Goal: Task Accomplishment & Management: Complete application form

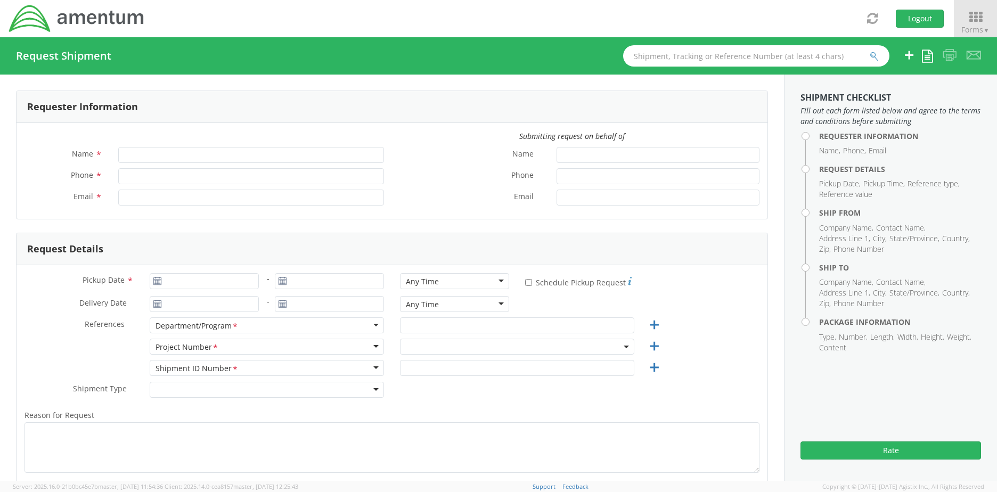
type input "[PERSON_NAME]"
type input "[PERSON_NAME][EMAIL_ADDRESS][PERSON_NAME][DOMAIN_NAME]"
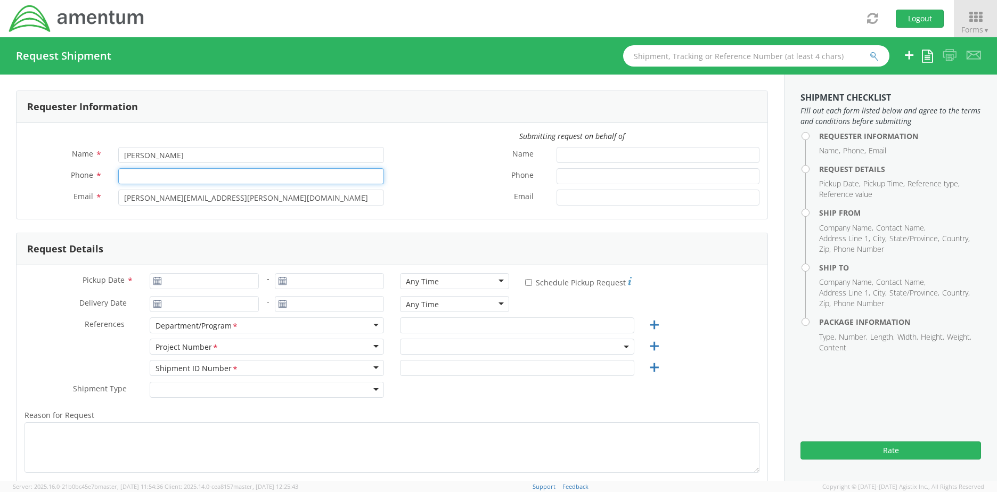
click at [245, 175] on input "Phone *" at bounding box center [251, 176] width 266 height 16
type input "[PHONE_NUMBER]"
type input "[DATE]"
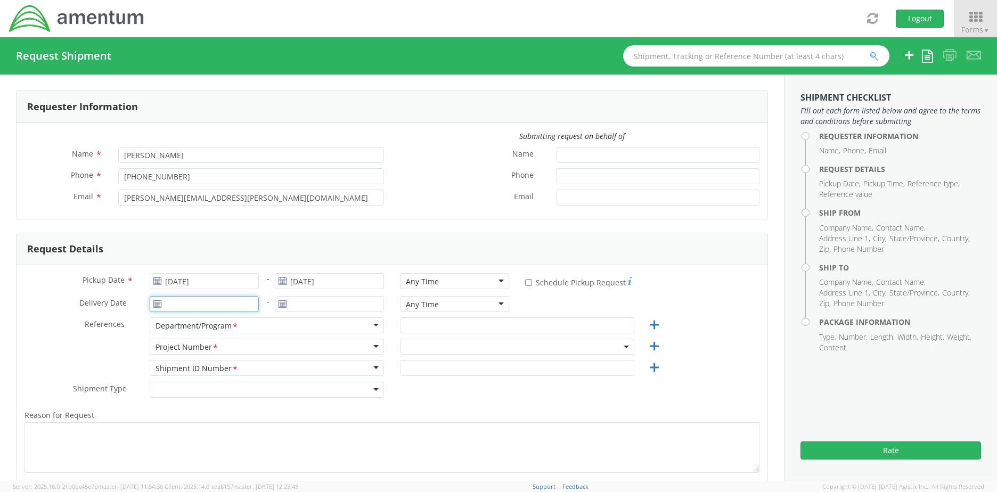
type input "[DATE]"
type input "CMMARS RSNF MH60 PMI Saudi"
type input "Regular"
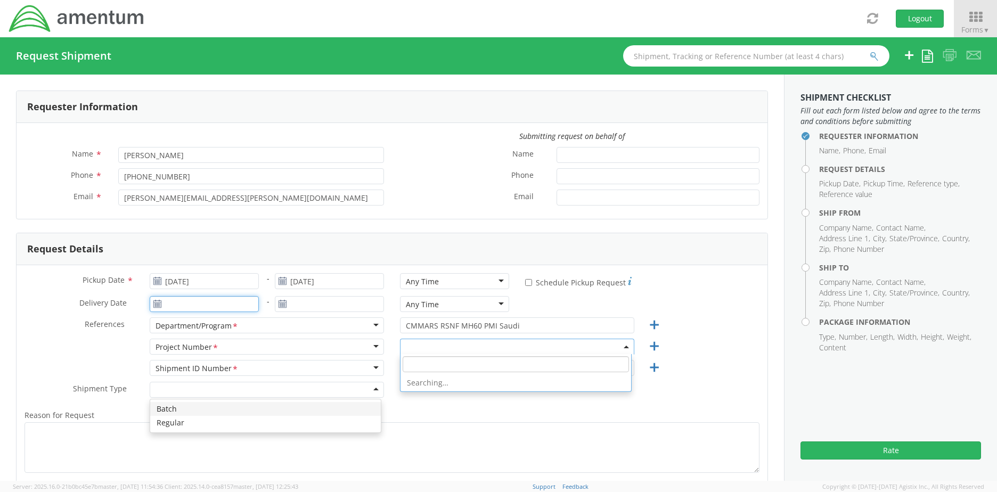
type input "[DATE]"
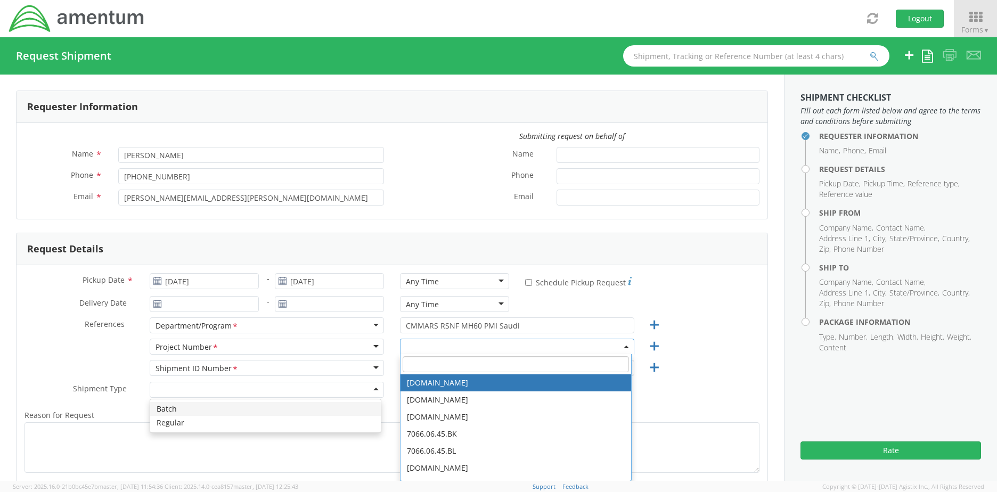
click at [402, 245] on div "Request Details" at bounding box center [392, 249] width 751 height 32
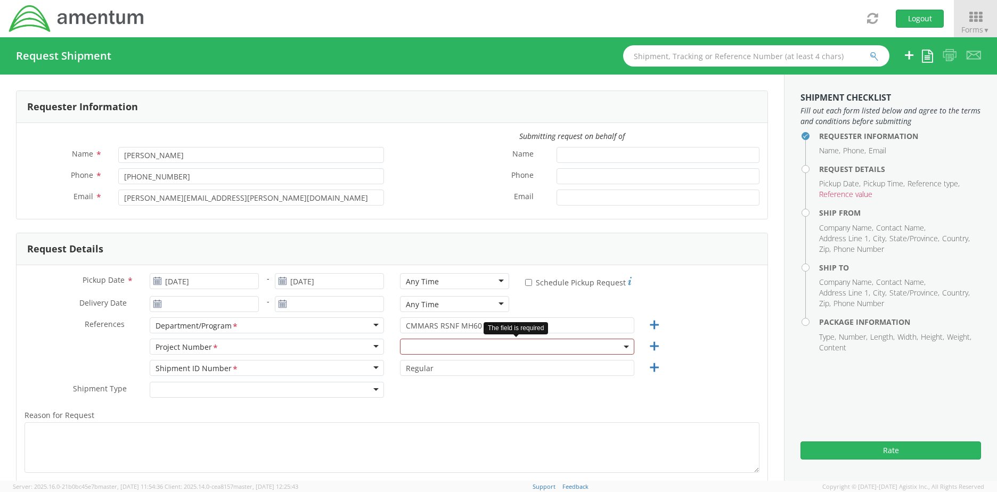
click at [422, 349] on span at bounding box center [517, 347] width 234 height 16
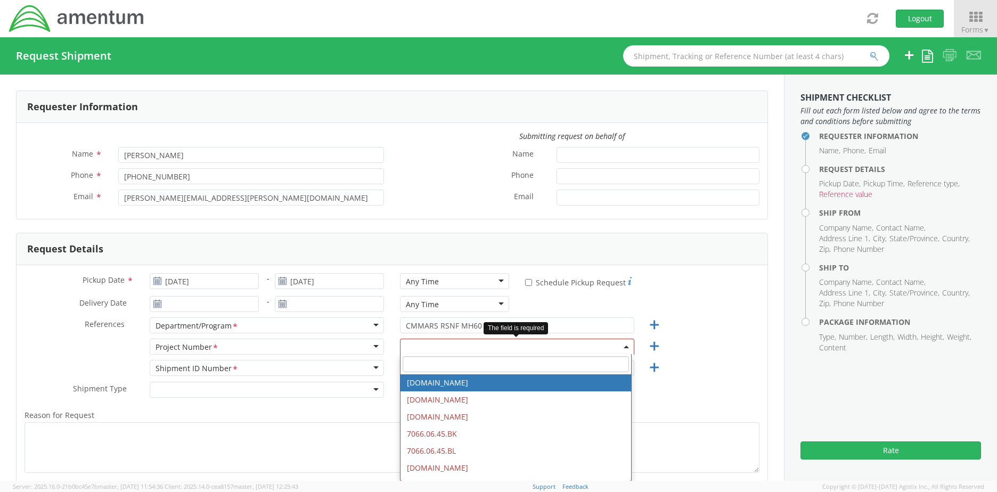
click at [427, 365] on input "search" at bounding box center [516, 364] width 226 height 16
click at [538, 362] on input "search" at bounding box center [516, 364] width 226 height 16
type input "6129.2."
select select "6129.2.CR.0207.01.CJ.000.000"
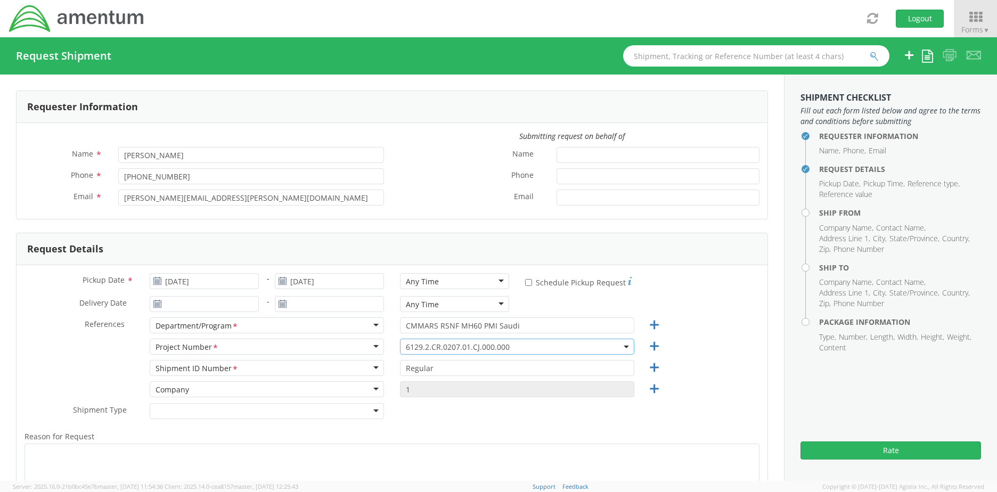
click at [592, 416] on div "Shipment Type * Batch Regular" at bounding box center [392, 413] width 751 height 21
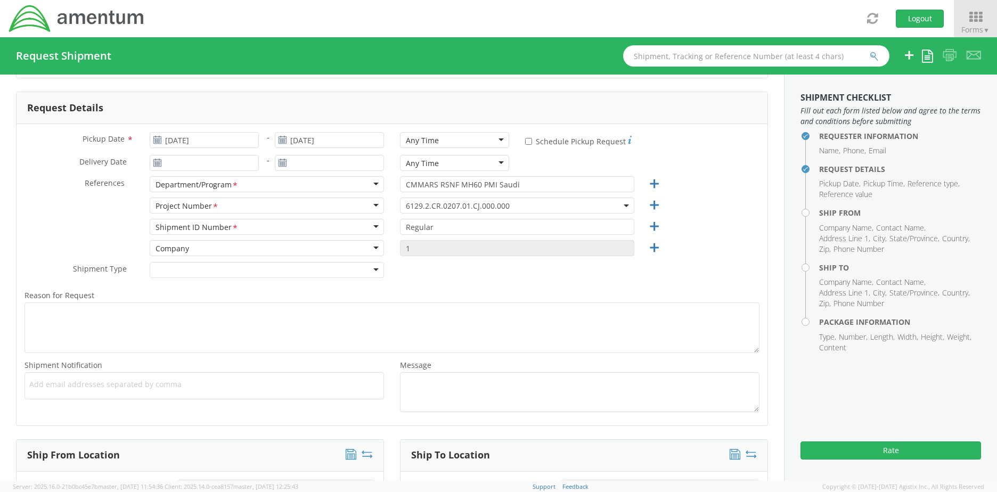
scroll to position [160, 0]
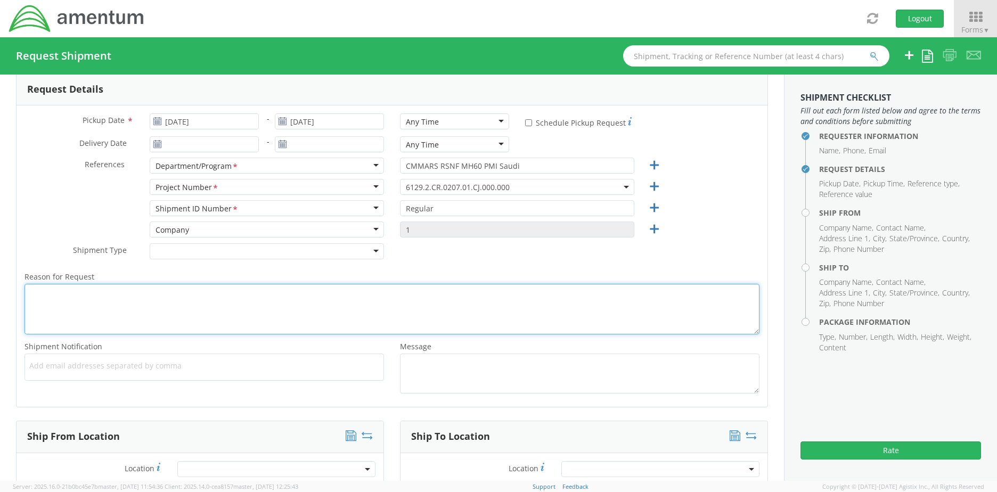
drag, startPoint x: 179, startPoint y: 297, endPoint x: 160, endPoint y: 281, distance: 25.0
click at [175, 292] on textarea "Reason for Request *" at bounding box center [391, 309] width 735 height 51
type textarea "New label for APVI to send visa passport back to [PERSON_NAME]"
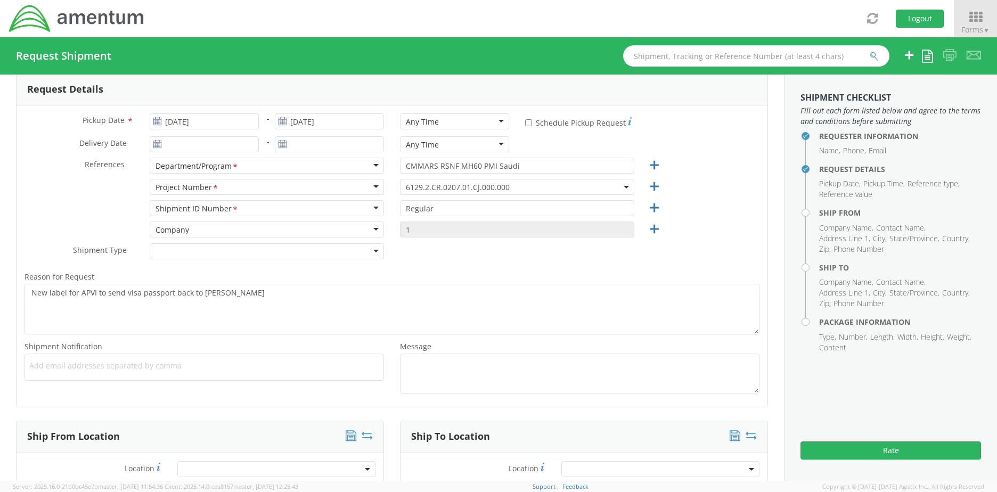
drag, startPoint x: 284, startPoint y: 422, endPoint x: 282, endPoint y: 415, distance: 7.8
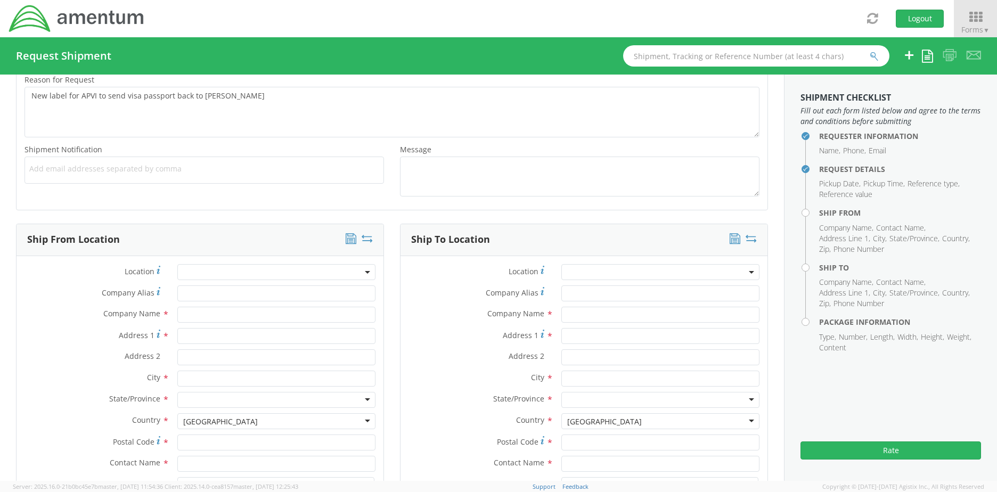
scroll to position [426, 0]
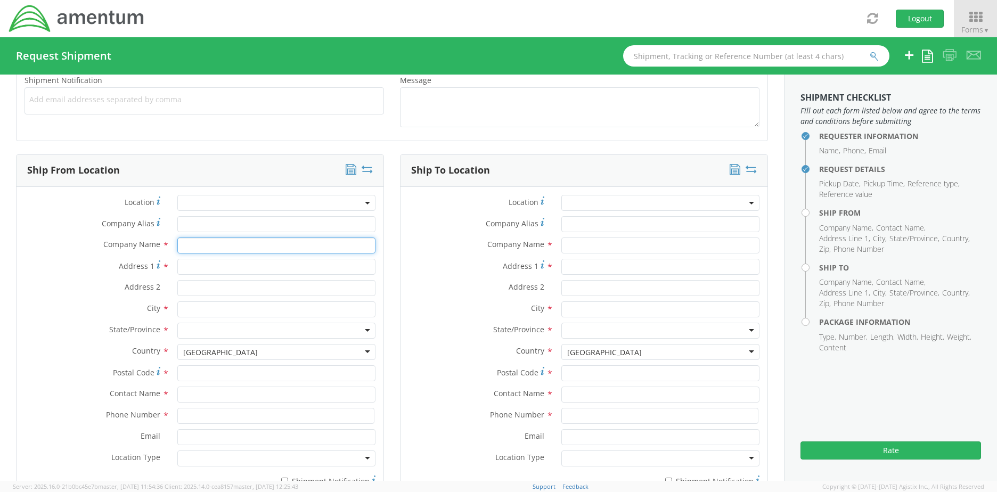
click at [227, 242] on input "text" at bounding box center [276, 245] width 198 height 16
type input "APVI"
type input "1990 K Street N.W."
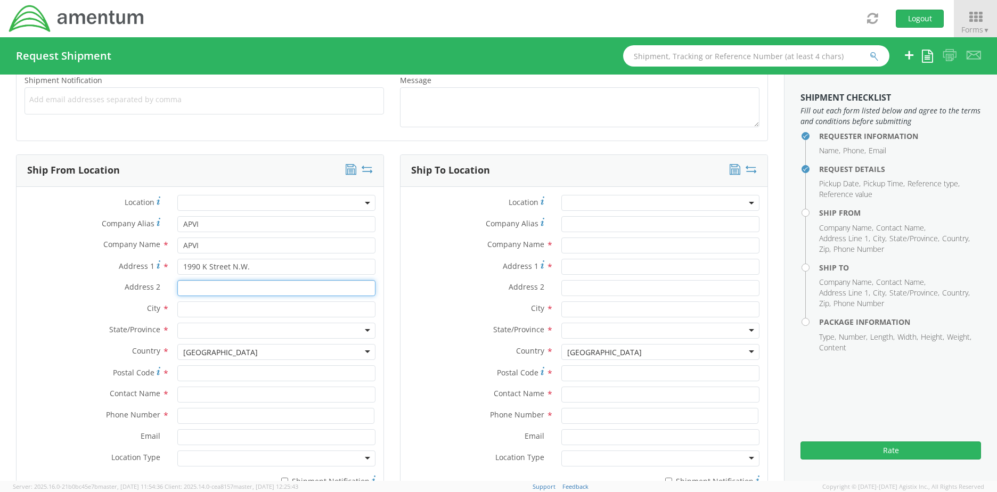
type input "Suite 450"
type input "[US_STATE]"
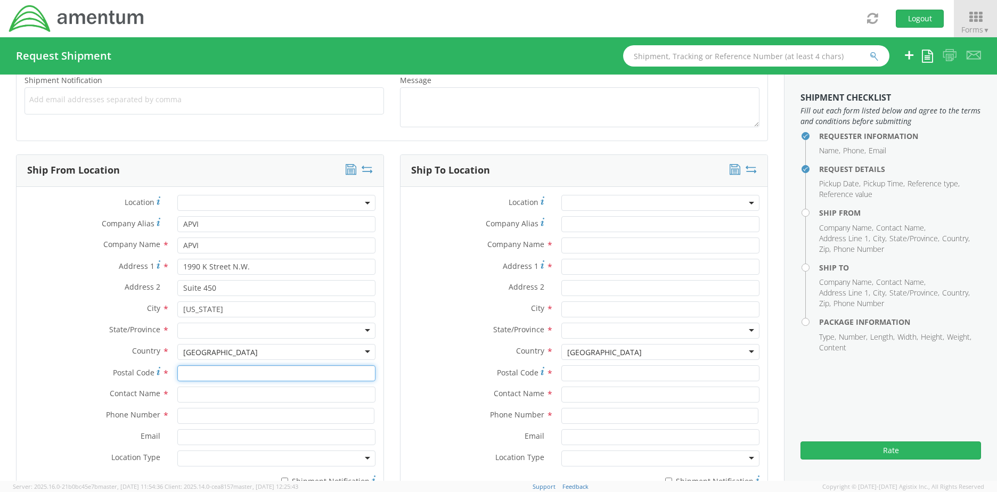
type input "20006"
type input "[PERSON_NAME]"
type input "2024705048"
type input "[EMAIL_ADDRESS][DOMAIN_NAME]"
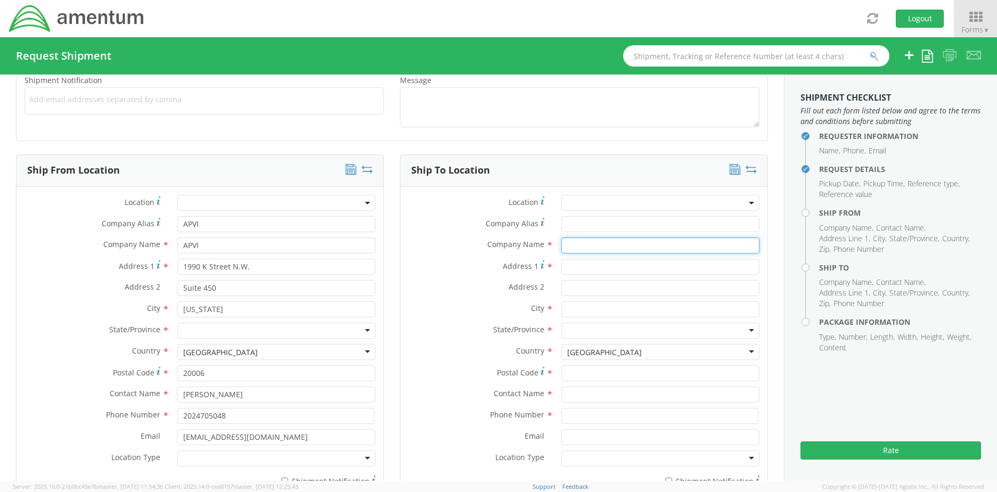
type input "[PERSON_NAME]"
type input "[STREET_ADDRESS]"
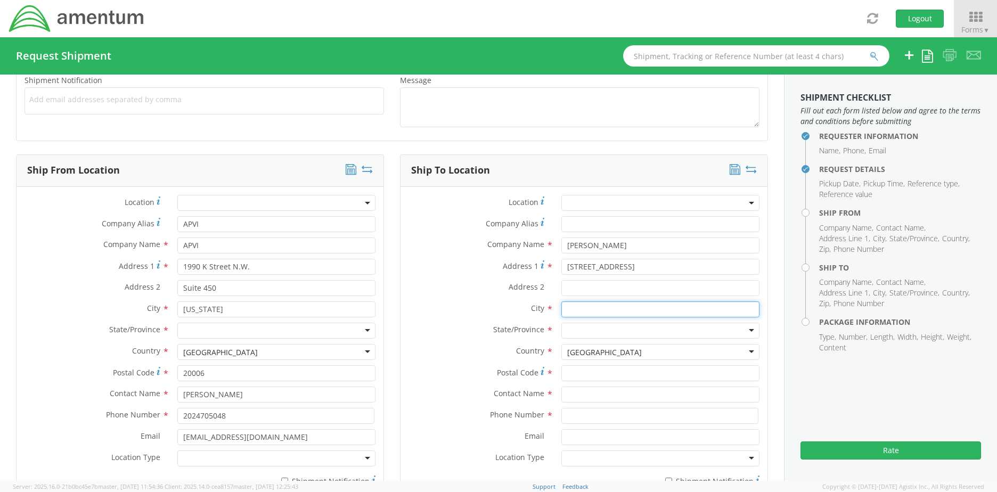
type input "[US_STATE][GEOGRAPHIC_DATA]"
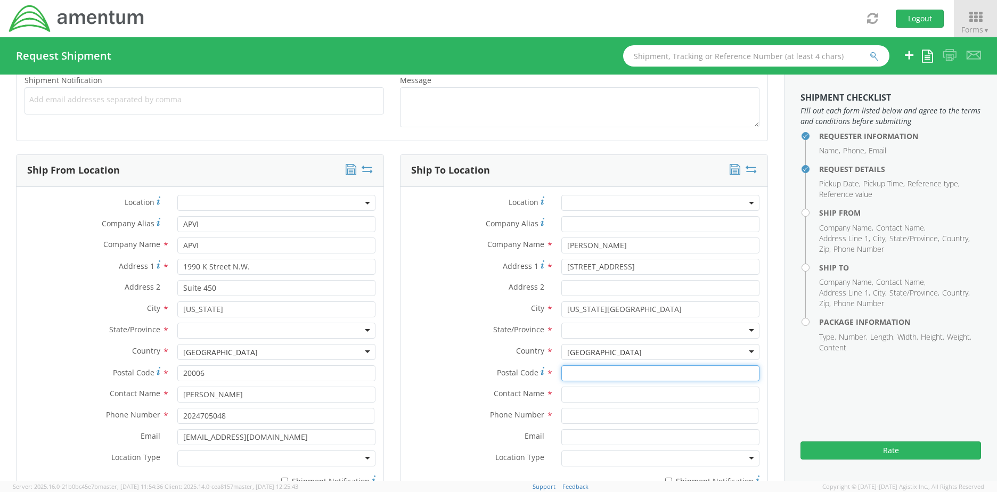
type input "23452"
type input "[PERSON_NAME]"
type input "7575156888"
type input "[EMAIL_ADDRESS][DOMAIN_NAME]"
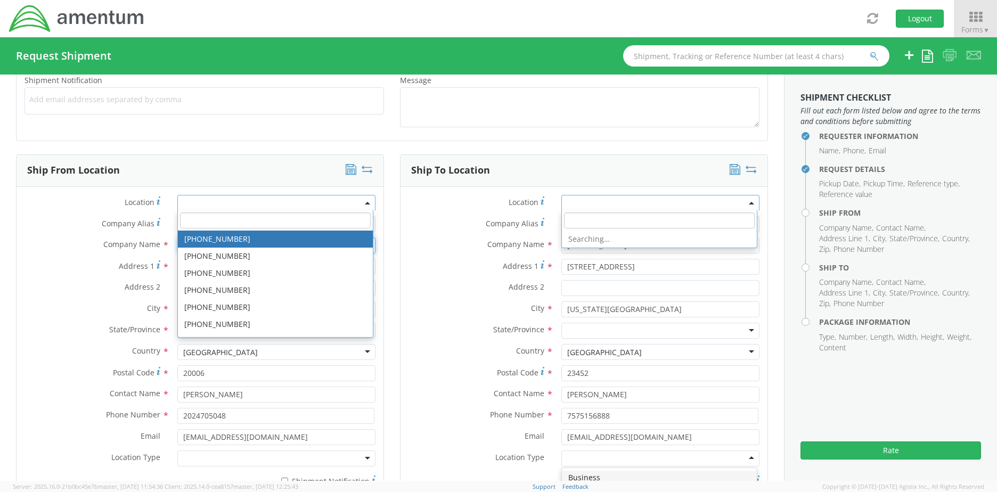
scroll to position [0, 0]
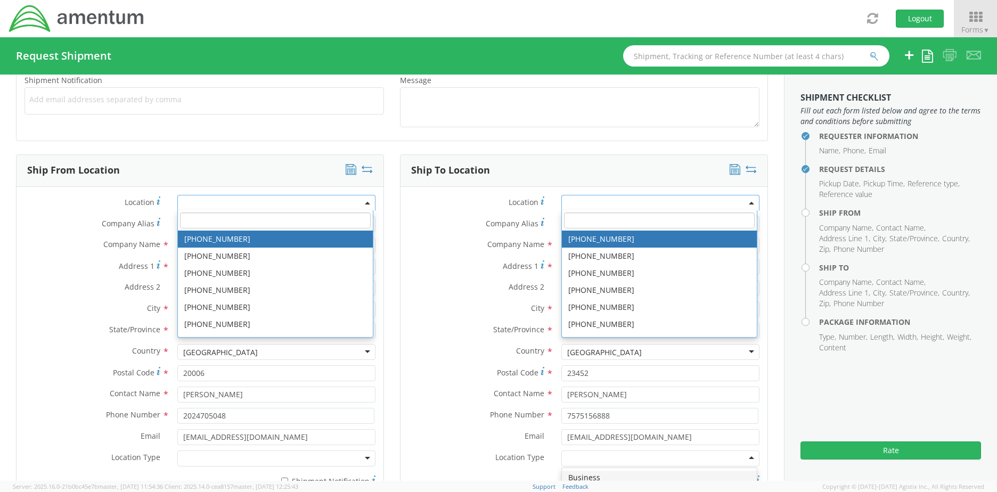
click at [63, 301] on label "City *" at bounding box center [93, 308] width 153 height 14
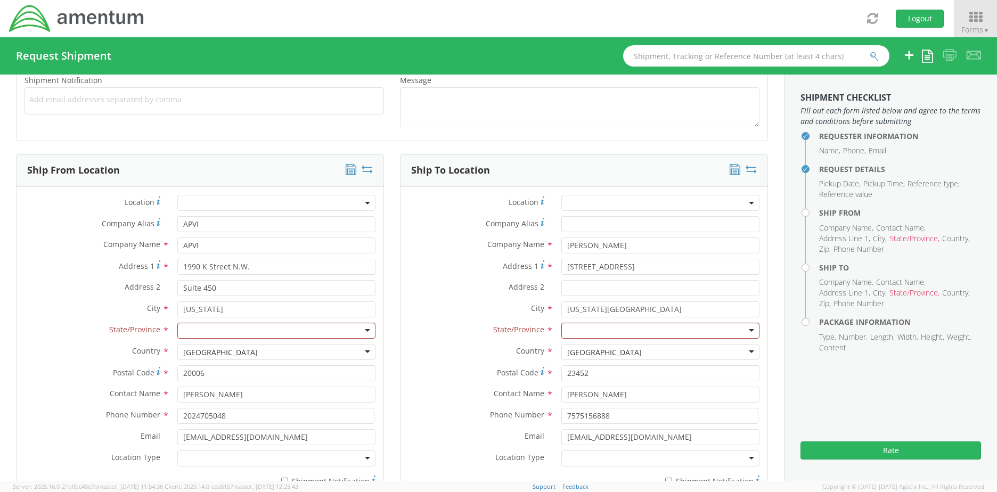
click at [212, 332] on div at bounding box center [276, 331] width 198 height 16
click at [36, 346] on label "Country *" at bounding box center [93, 351] width 153 height 14
drag, startPoint x: 626, startPoint y: 262, endPoint x: 621, endPoint y: 248, distance: 14.5
click at [624, 258] on div "Location * Company Alias * Company Name * [PERSON_NAME] searching... Address 1 …" at bounding box center [583, 343] width 367 height 297
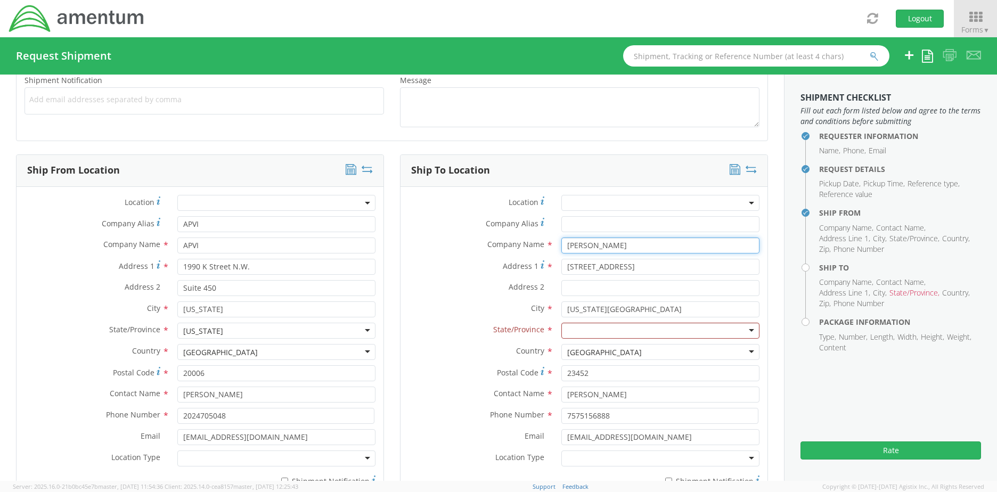
drag, startPoint x: 619, startPoint y: 242, endPoint x: 519, endPoint y: 236, distance: 99.7
click at [520, 237] on div "Company Name * [PERSON_NAME] searching..." at bounding box center [583, 245] width 367 height 16
type input "[PERSON_NAME]"
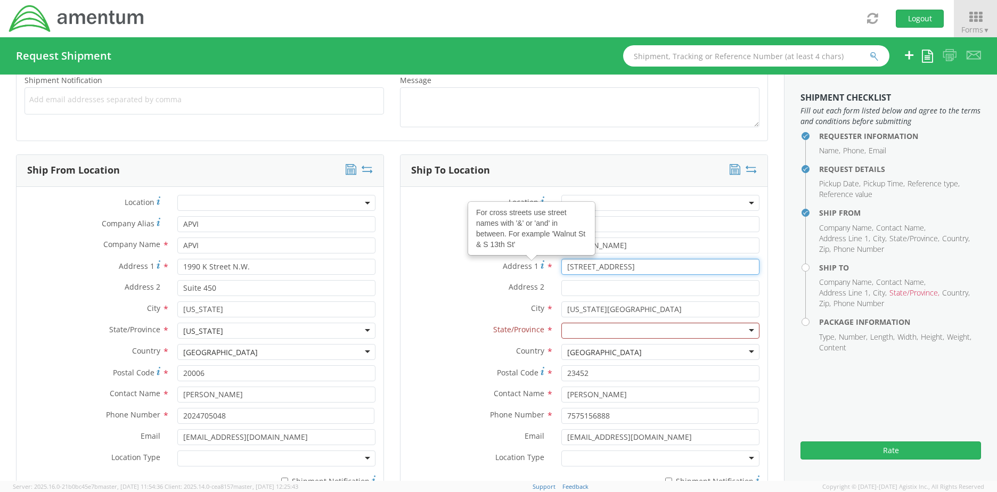
type input "[STREET_ADDRESS]"
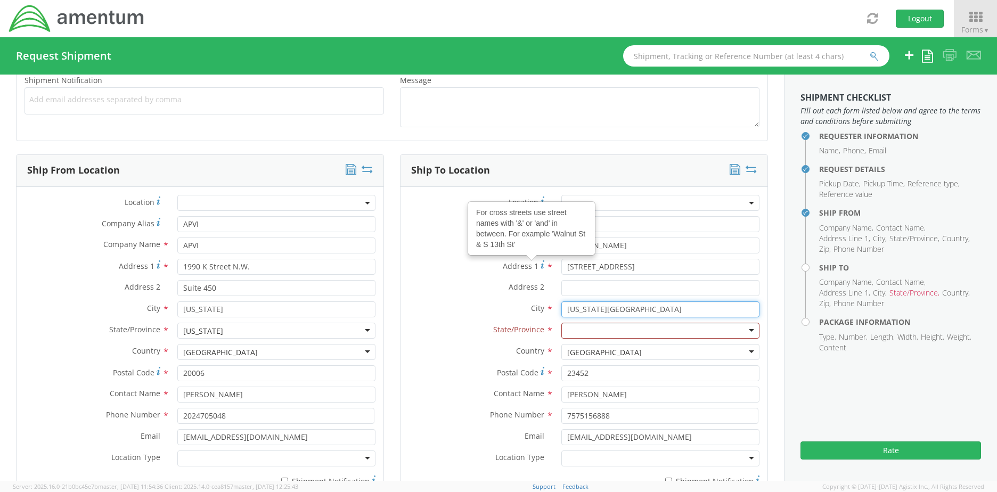
drag, startPoint x: 621, startPoint y: 310, endPoint x: 506, endPoint y: 294, distance: 116.0
click at [507, 294] on div "Location * Company Alias * Company Name * [PERSON_NAME] Address 1 For cross str…" at bounding box center [583, 343] width 367 height 297
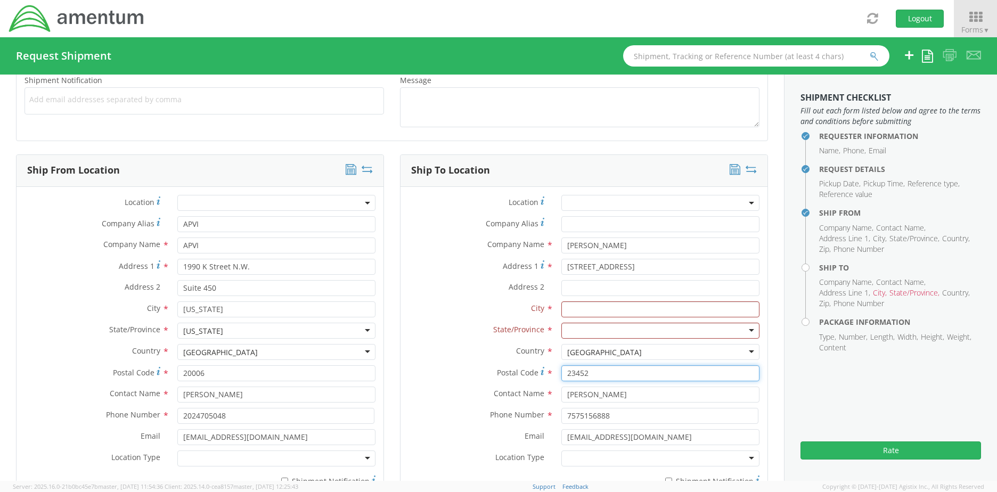
drag, startPoint x: 599, startPoint y: 374, endPoint x: 539, endPoint y: 366, distance: 60.8
click at [522, 363] on div "Location * Company Alias * Company Name * [PERSON_NAME] Address 1 * [STREET_ADD…" at bounding box center [583, 343] width 367 height 297
drag, startPoint x: 613, startPoint y: 397, endPoint x: 568, endPoint y: 395, distance: 45.3
click at [495, 365] on div "Location * Company Alias * Company Name * [PERSON_NAME] Address 1 * [STREET_ADD…" at bounding box center [583, 343] width 367 height 297
drag, startPoint x: 610, startPoint y: 416, endPoint x: 529, endPoint y: 408, distance: 81.4
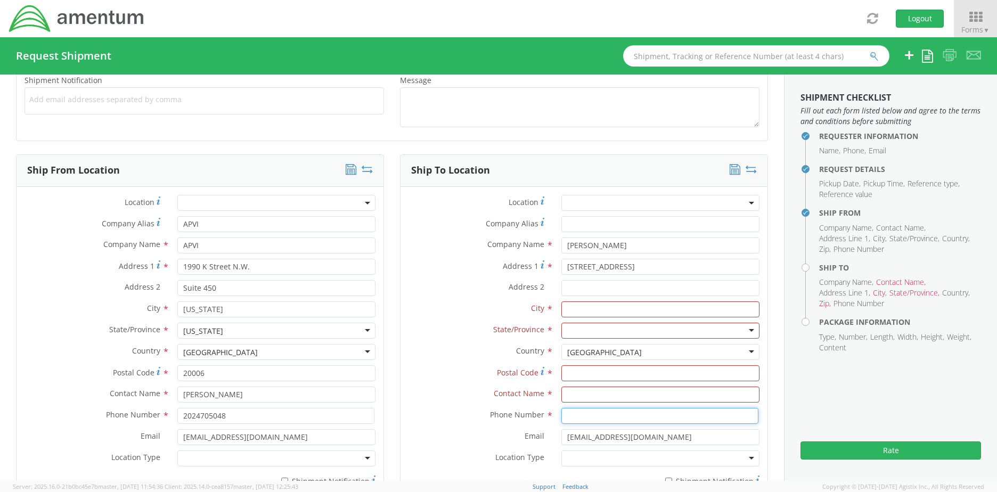
click at [516, 408] on div "Phone Number *" at bounding box center [583, 416] width 367 height 16
drag, startPoint x: 653, startPoint y: 439, endPoint x: 497, endPoint y: 404, distance: 160.4
click at [479, 412] on div "Location * Company Alias * Company Name * [PERSON_NAME] Address 1 * [STREET_ADD…" at bounding box center [583, 343] width 367 height 297
click at [595, 311] on input "text" at bounding box center [660, 309] width 198 height 16
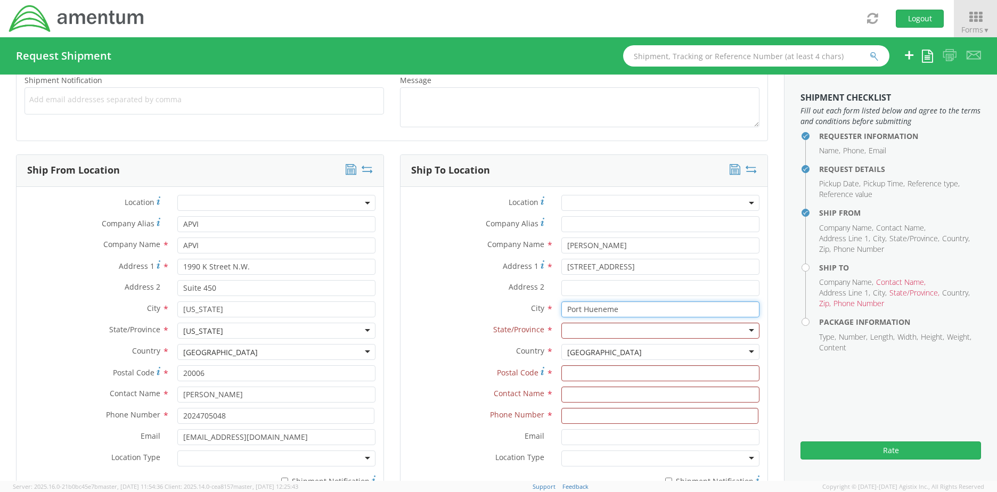
type input "Port Hueneme"
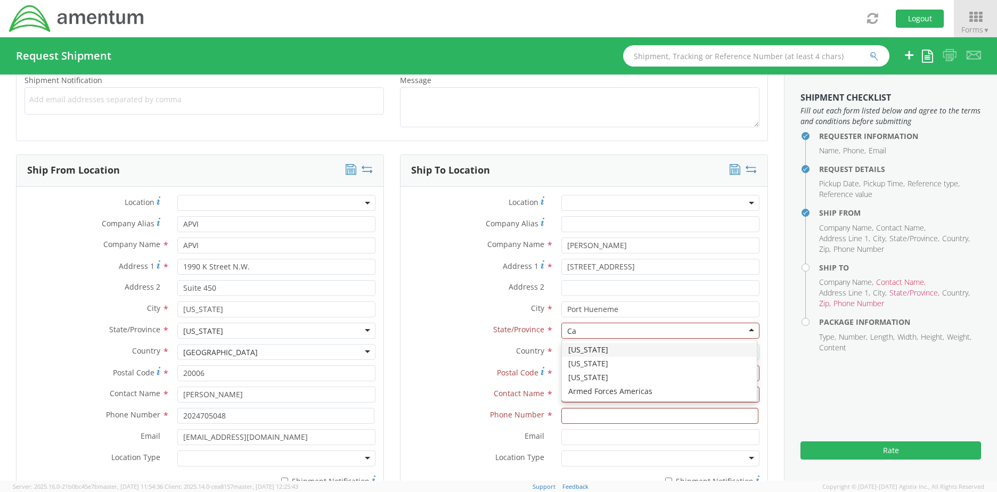
type input "Cal"
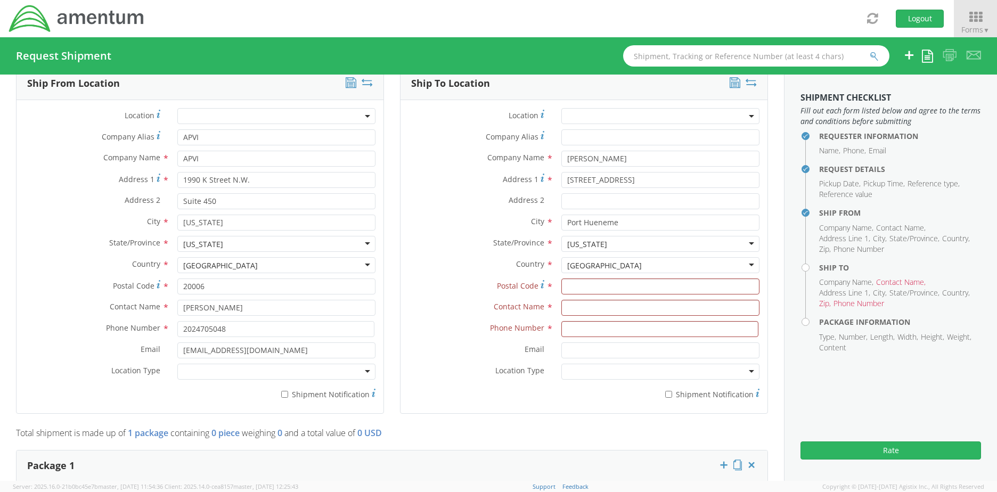
scroll to position [532, 0]
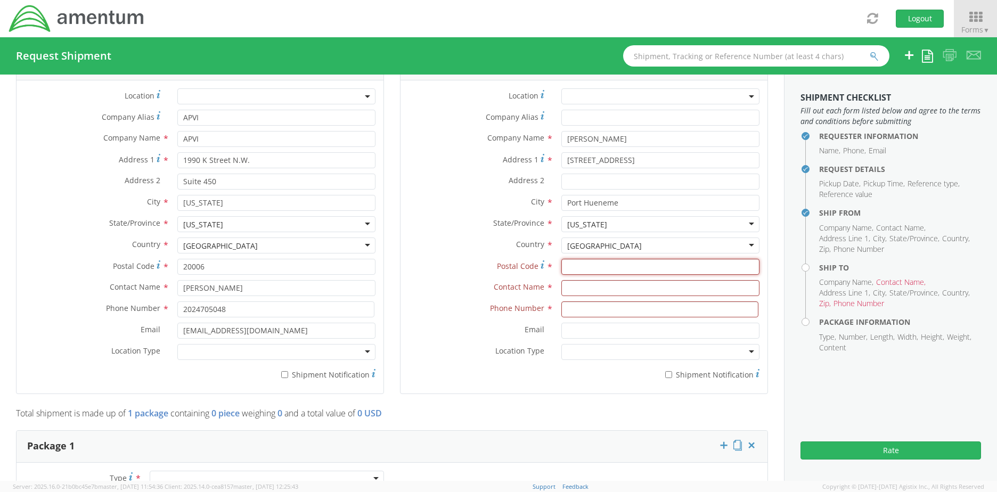
click at [617, 267] on input "Postal Code *" at bounding box center [660, 267] width 198 height 16
type input "93401"
click at [580, 287] on input "text" at bounding box center [660, 288] width 198 height 16
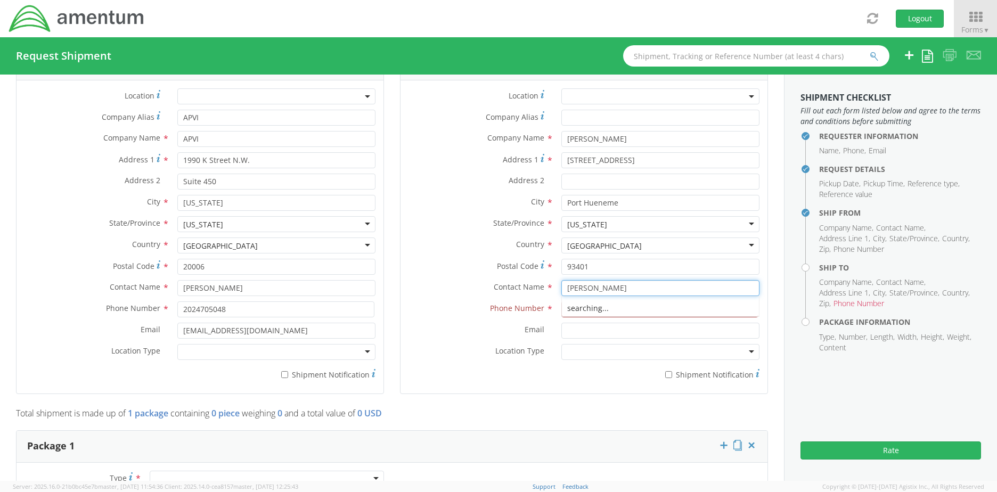
type input "[PERSON_NAME]"
click at [561, 307] on input at bounding box center [659, 309] width 197 height 16
type input "[EMAIL_ADDRESS][DOMAIN_NAME]"
drag, startPoint x: 656, startPoint y: 313, endPoint x: 573, endPoint y: 310, distance: 83.1
click at [561, 307] on input "[EMAIL_ADDRESS][DOMAIN_NAME]" at bounding box center [659, 309] width 197 height 16
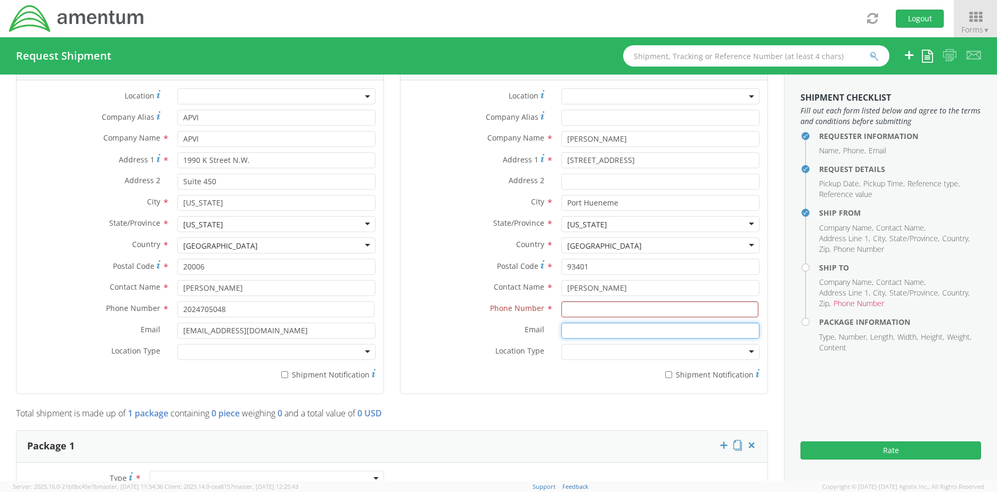
click at [579, 327] on input "Email *" at bounding box center [660, 331] width 198 height 16
paste input "[EMAIL_ADDRESS][DOMAIN_NAME]"
type input "[EMAIL_ADDRESS][DOMAIN_NAME]"
click at [601, 350] on div at bounding box center [660, 352] width 198 height 16
click at [575, 381] on div "* Shipment Notification" at bounding box center [583, 375] width 367 height 20
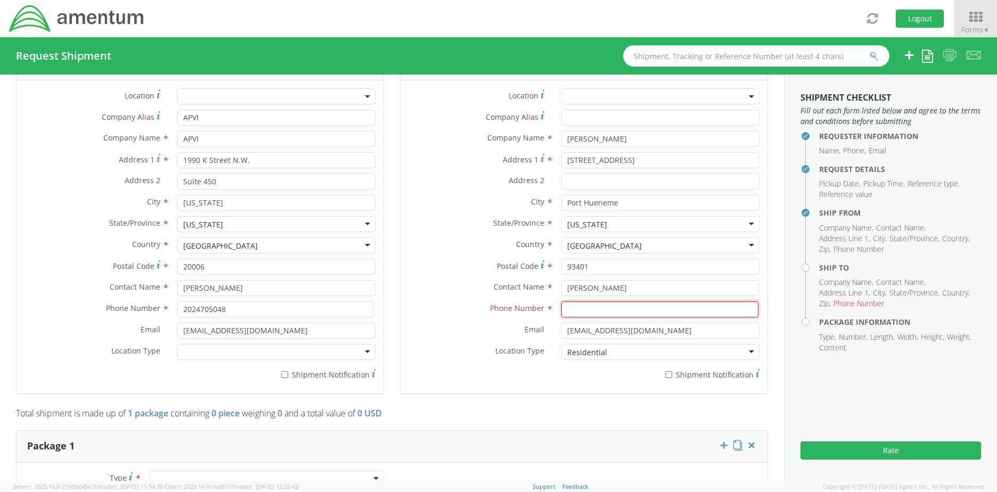
click at [575, 311] on input at bounding box center [659, 309] width 197 height 16
click at [574, 312] on input at bounding box center [659, 309] width 197 height 16
type input "[PHONE_NUMBER]"
click at [872, 419] on aside "Shipment Checklist Fill out each form listed below and agree to the terms and c…" at bounding box center [890, 278] width 213 height 406
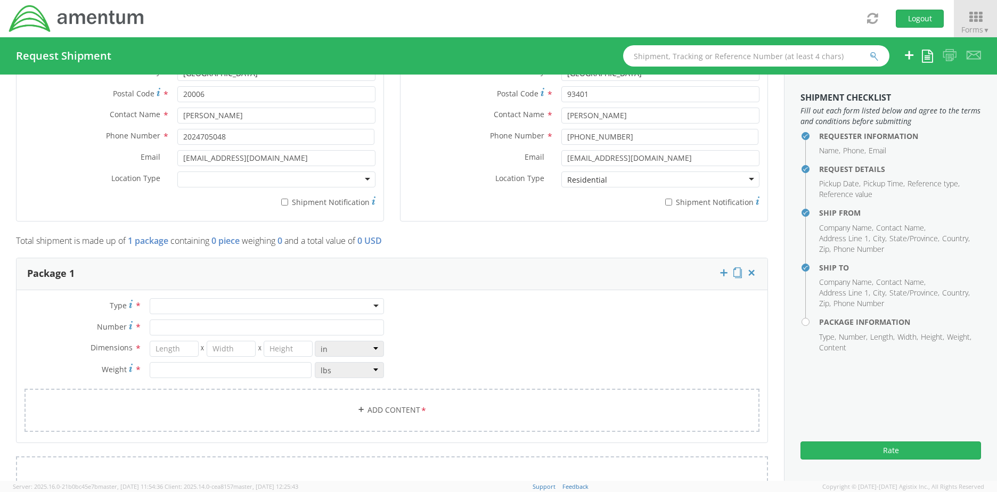
scroll to position [799, 0]
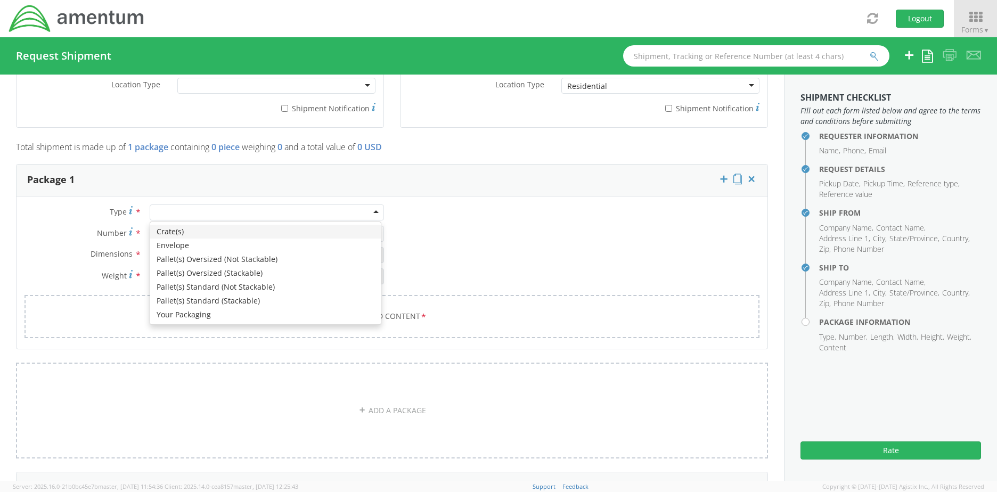
click at [241, 209] on div at bounding box center [267, 212] width 234 height 16
type input "1"
type input "9.5"
type input "12.5"
type input "0.25"
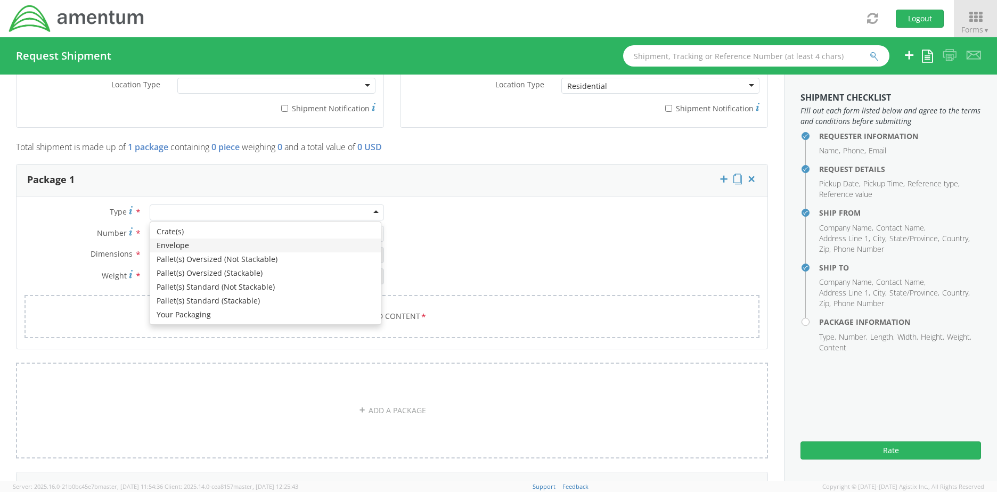
type input "1"
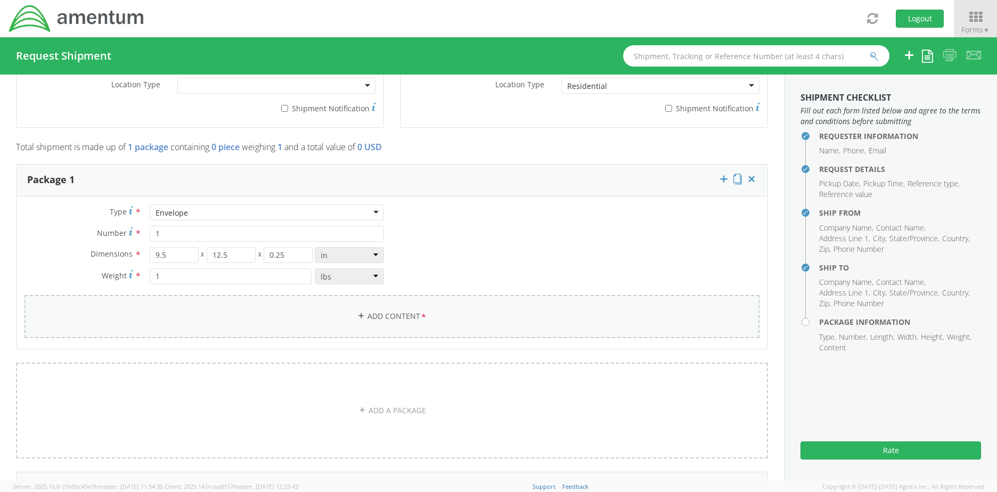
click at [233, 321] on link "Add Content *" at bounding box center [391, 316] width 735 height 43
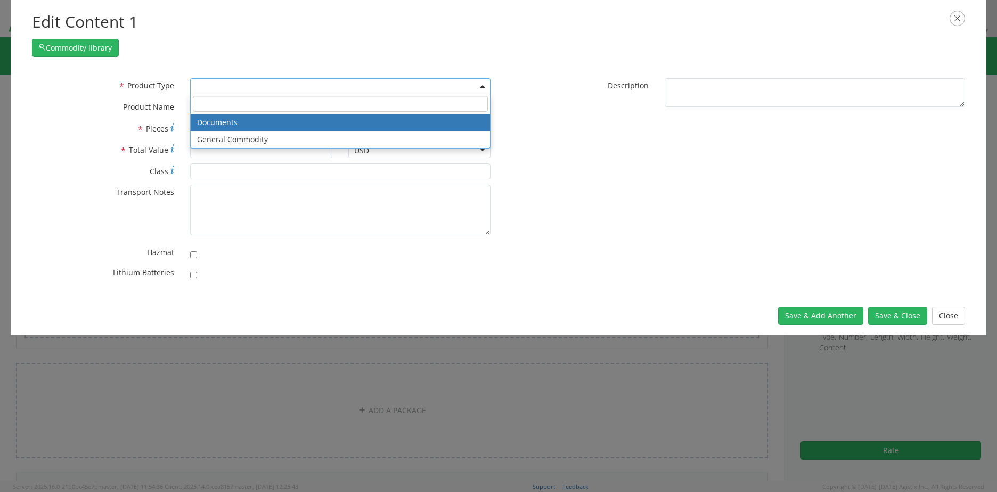
click at [252, 89] on span at bounding box center [340, 86] width 300 height 16
drag, startPoint x: 258, startPoint y: 121, endPoint x: 268, endPoint y: 123, distance: 10.2
select select "DOCUMENT"
type input "Documents"
type input "1"
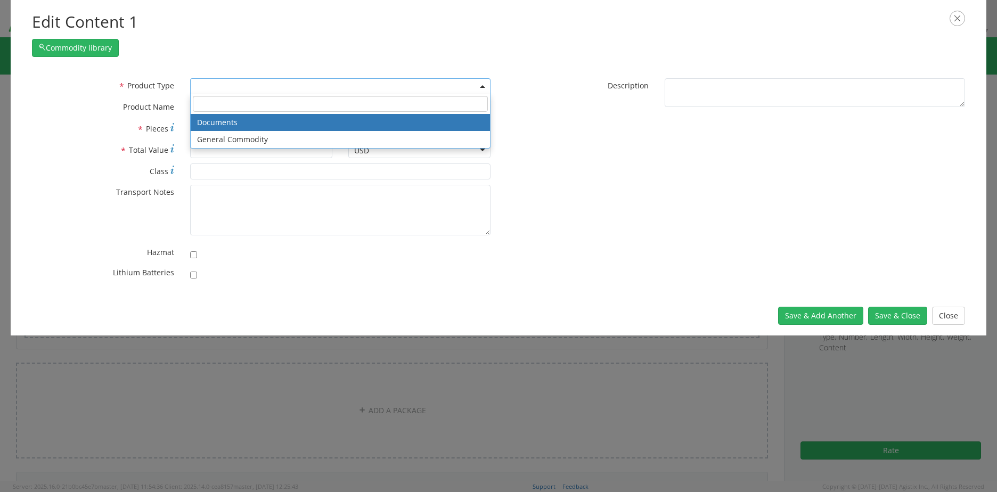
type input "1"
type textarea "Documents"
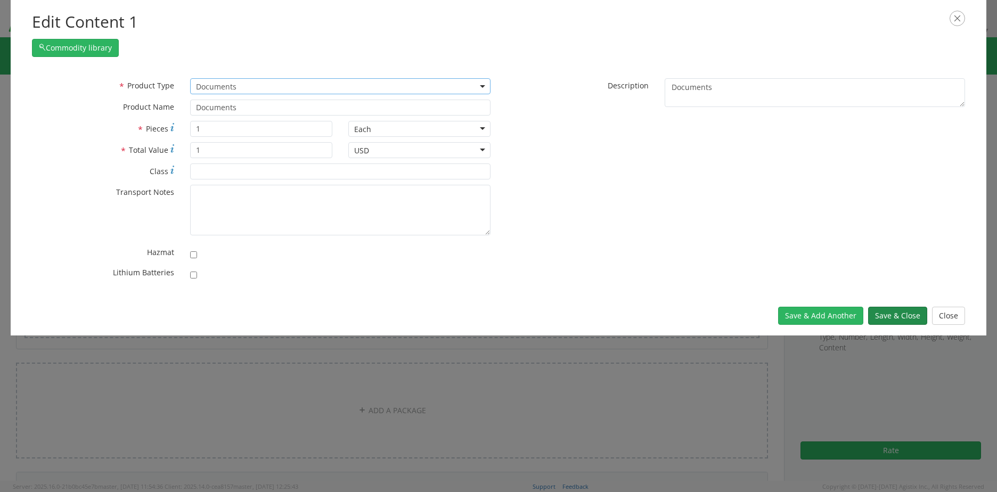
click at [907, 316] on button "Save & Close" at bounding box center [897, 316] width 59 height 18
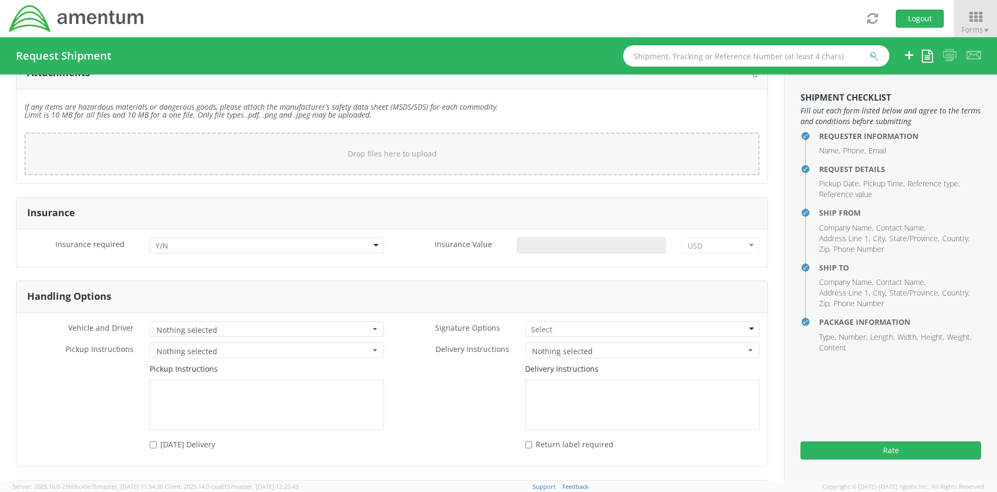
scroll to position [1278, 0]
click at [291, 247] on div at bounding box center [267, 244] width 234 height 16
drag, startPoint x: 217, startPoint y: 281, endPoint x: 224, endPoint y: 281, distance: 7.5
click at [546, 247] on input "Insurance Value *" at bounding box center [591, 244] width 148 height 16
type input "150"
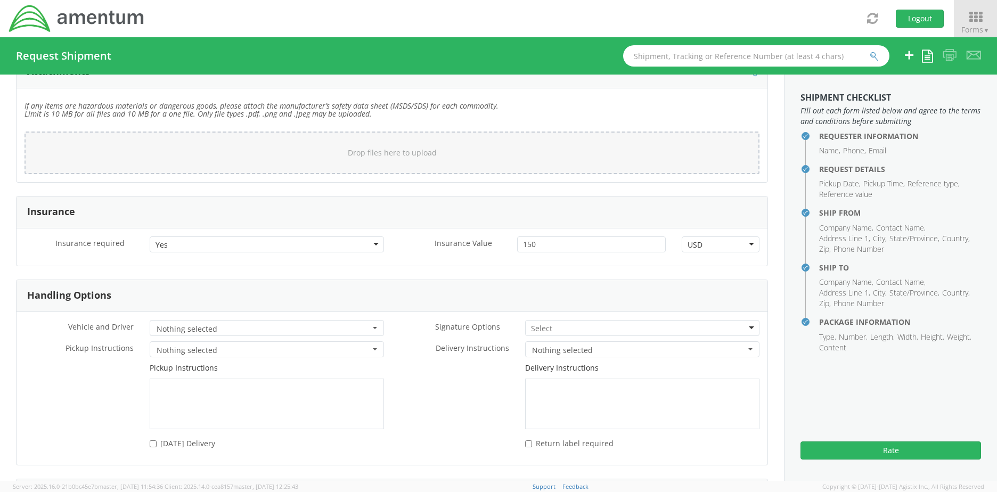
click at [856, 426] on aside "Shipment Checklist Fill out each form listed below and agree to the terms and c…" at bounding box center [890, 278] width 213 height 406
click at [881, 453] on button "Rate" at bounding box center [890, 450] width 180 height 18
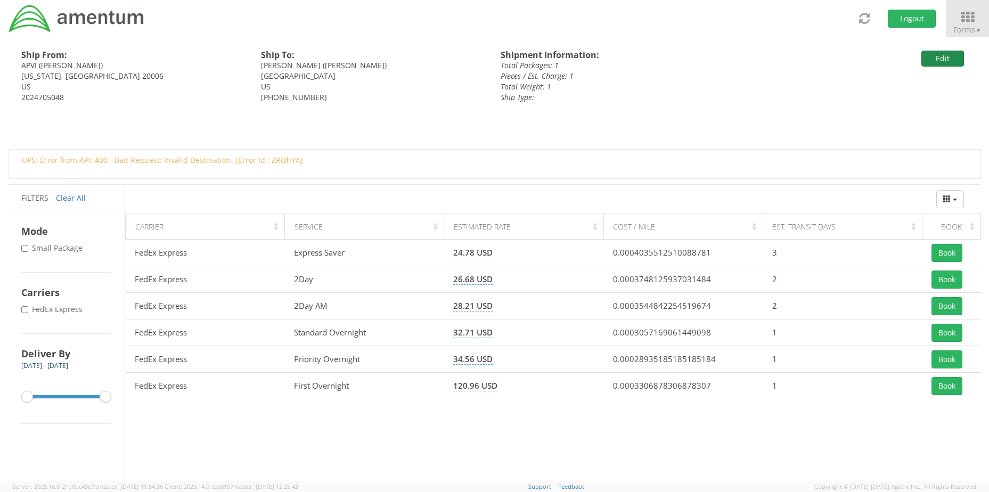
click at [938, 56] on button "Edit" at bounding box center [942, 59] width 43 height 16
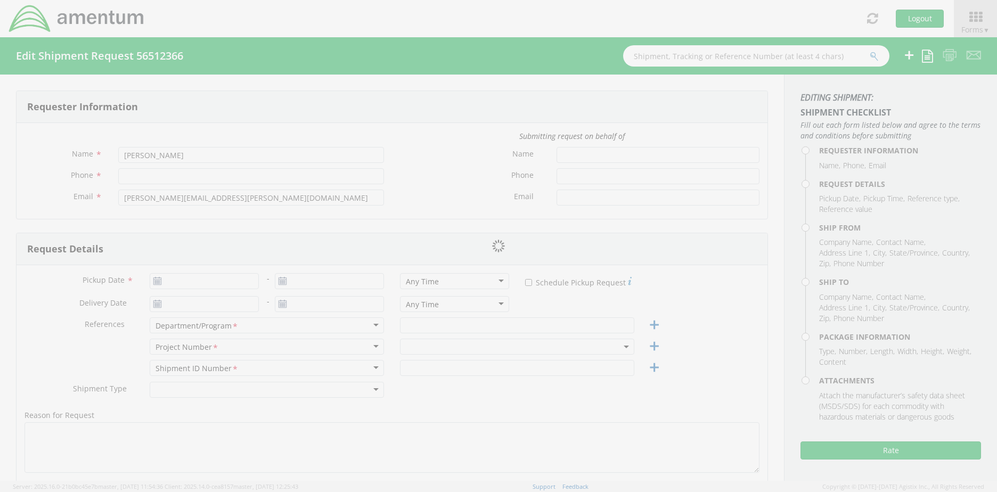
type input "[PHONE_NUMBER]"
type input "[DATE]"
type input "CMMARS RSNF MH60 PMI Saudi"
type input "Regular"
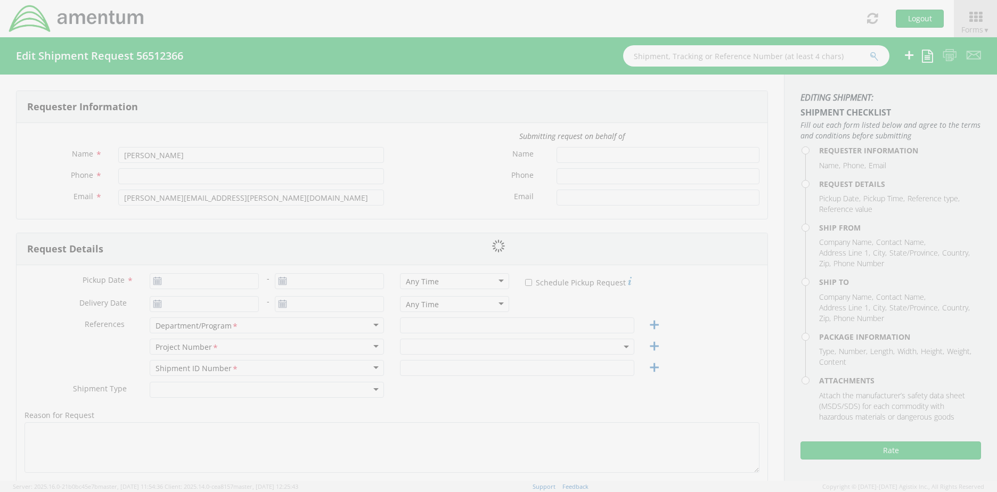
type textarea "New label for APVI to send visa passport back to [PERSON_NAME]"
select select
type input "APVI"
type input "1990 K Street N.W."
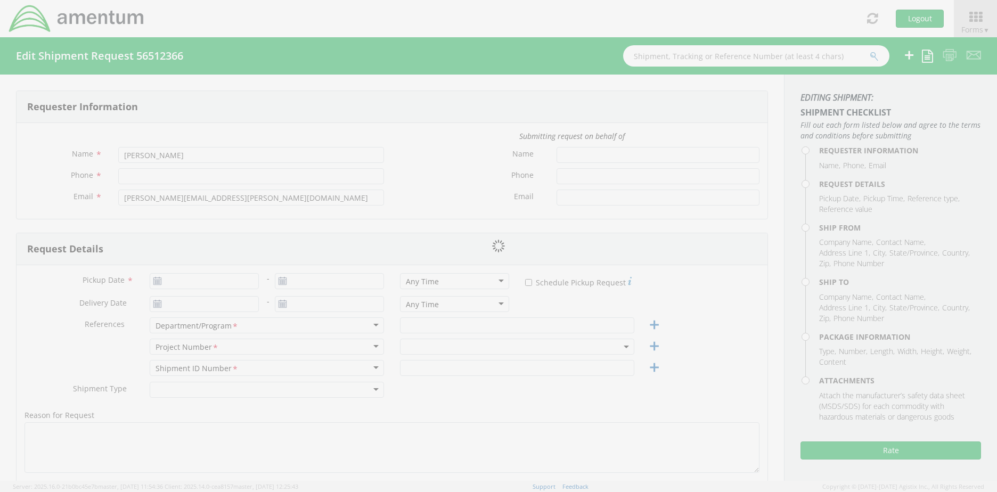
type input "Suite 450"
type input "[US_STATE]"
type input "20006"
type input "[PERSON_NAME]"
type input "2024705048"
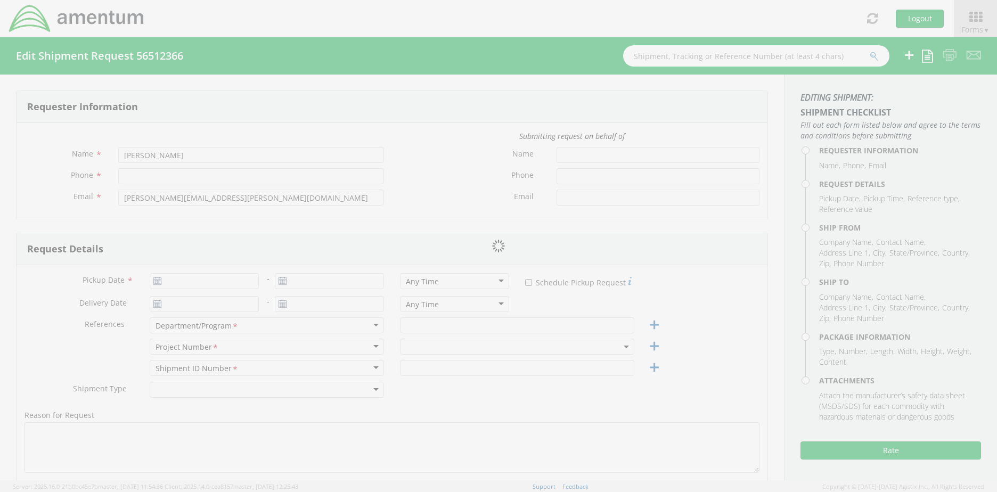
type input "[EMAIL_ADDRESS][DOMAIN_NAME]"
select select
type input "[PERSON_NAME]"
type input "[STREET_ADDRESS]"
type input "Port Hueneme"
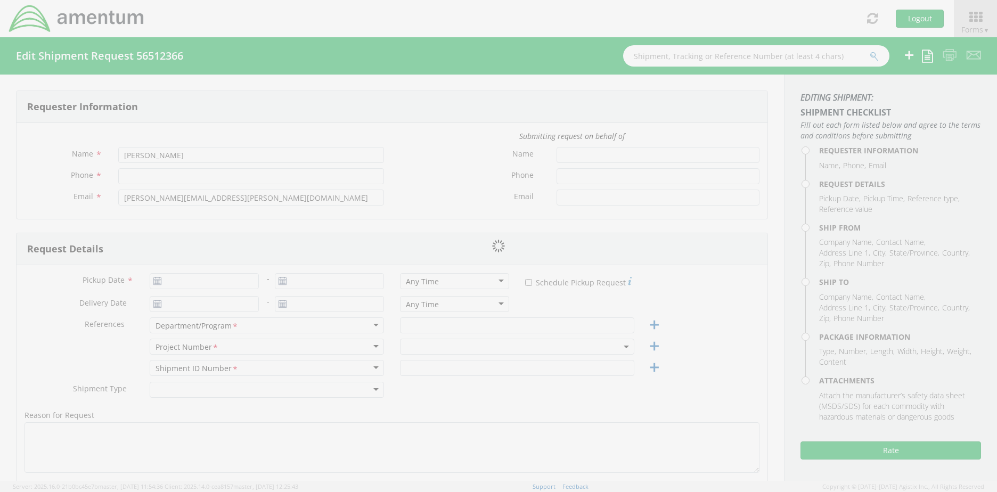
type input "93401"
type input "[PERSON_NAME]"
type input "[PHONE_NUMBER]"
type input "[EMAIL_ADDRESS][DOMAIN_NAME]"
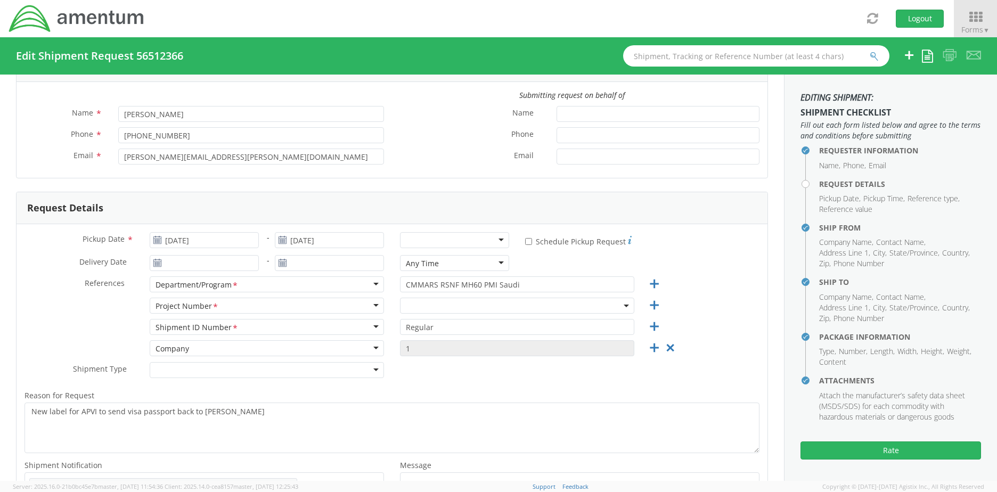
select select "6129.2.CR.0207.01.CJ.000.000"
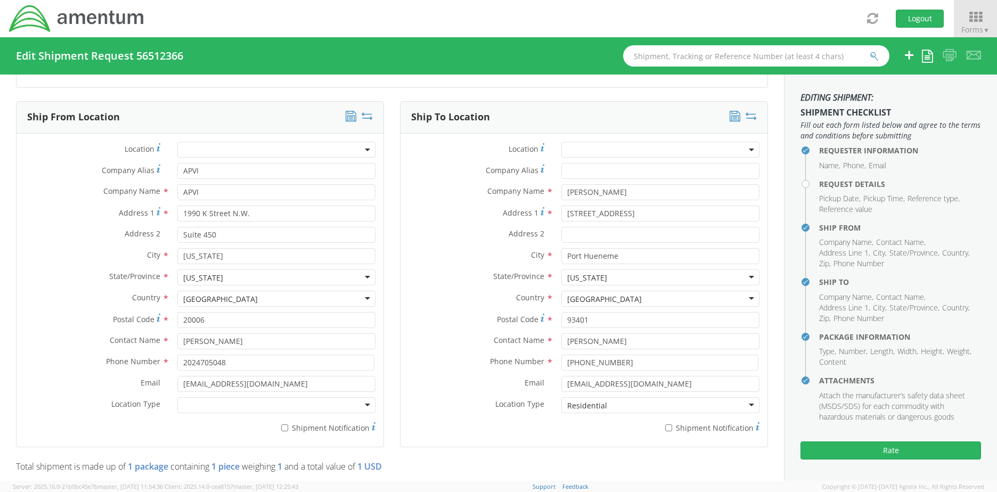
scroll to position [532, 0]
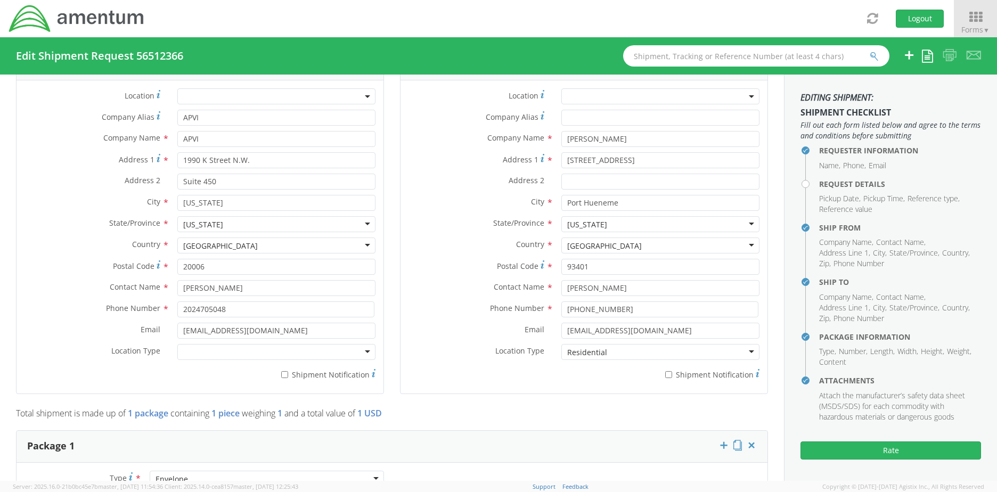
click at [253, 353] on div at bounding box center [276, 352] width 198 height 16
click at [211, 373] on label "* Shipment Notification" at bounding box center [276, 373] width 198 height 13
click at [281, 373] on input "* Shipment Notification" at bounding box center [284, 374] width 7 height 7
checkbox input "true"
click at [665, 376] on input "* Shipment Notification" at bounding box center [668, 374] width 7 height 7
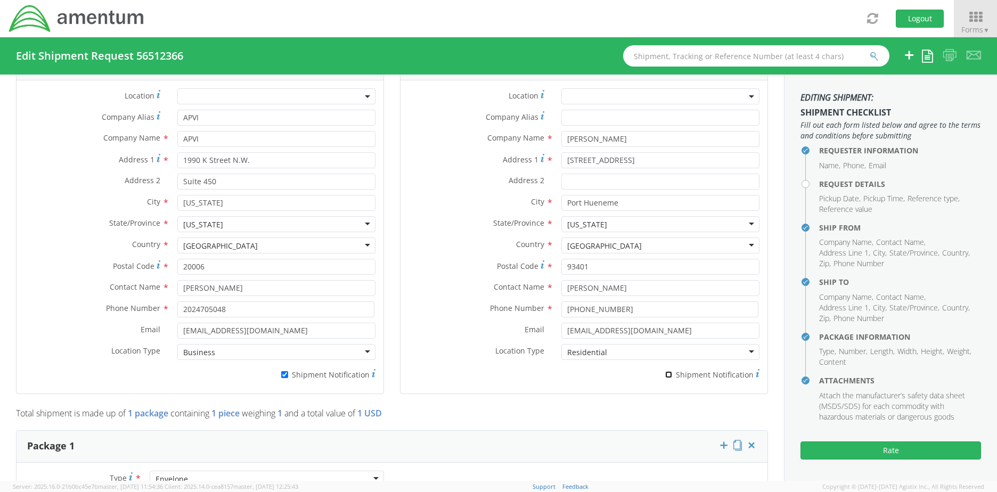
checkbox input "true"
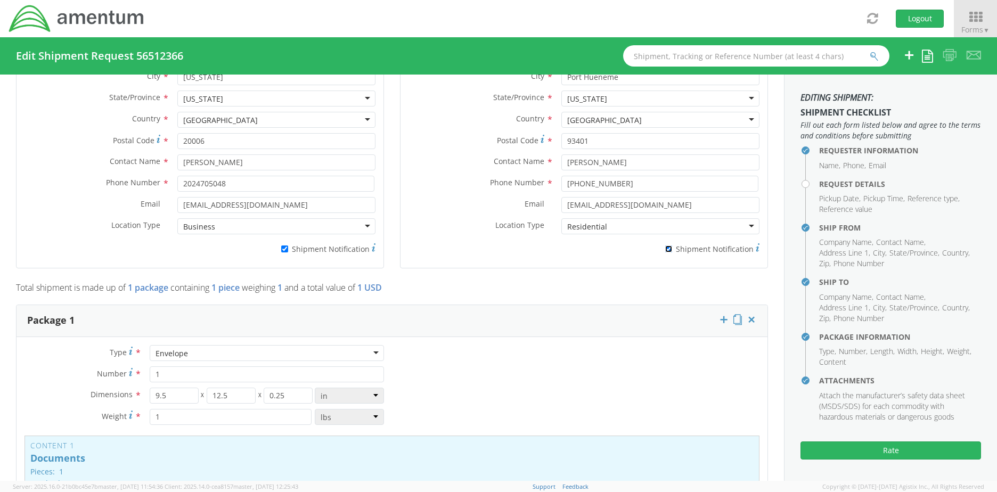
scroll to position [639, 0]
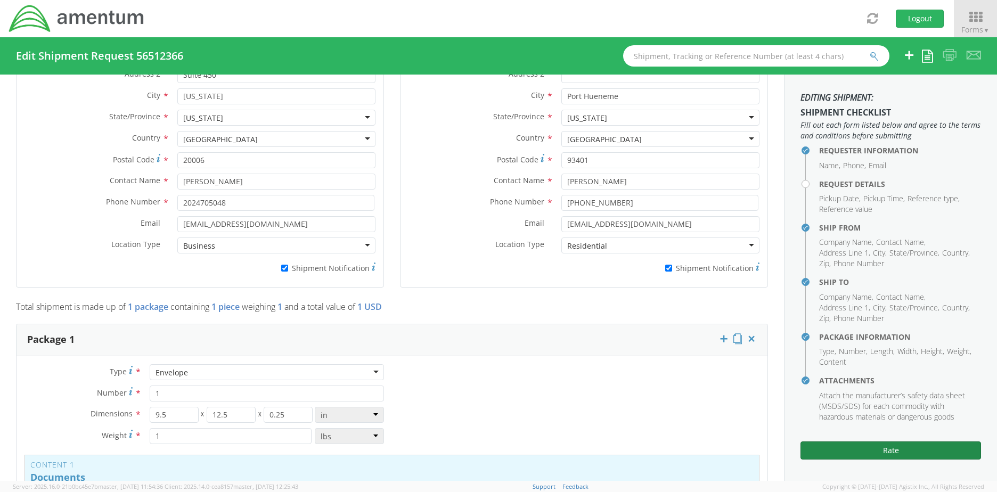
click at [899, 450] on button "Rate" at bounding box center [890, 450] width 180 height 18
click at [892, 447] on button "Rate" at bounding box center [890, 450] width 180 height 18
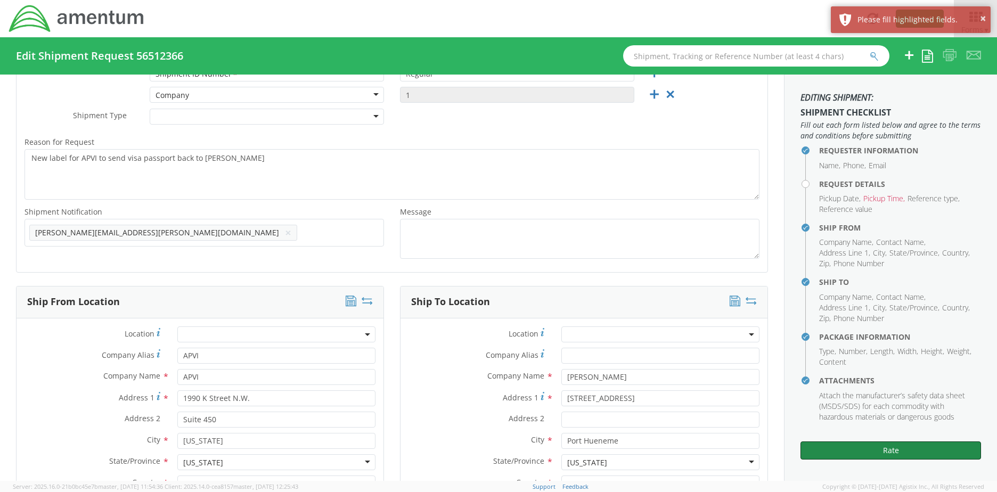
scroll to position [106, 0]
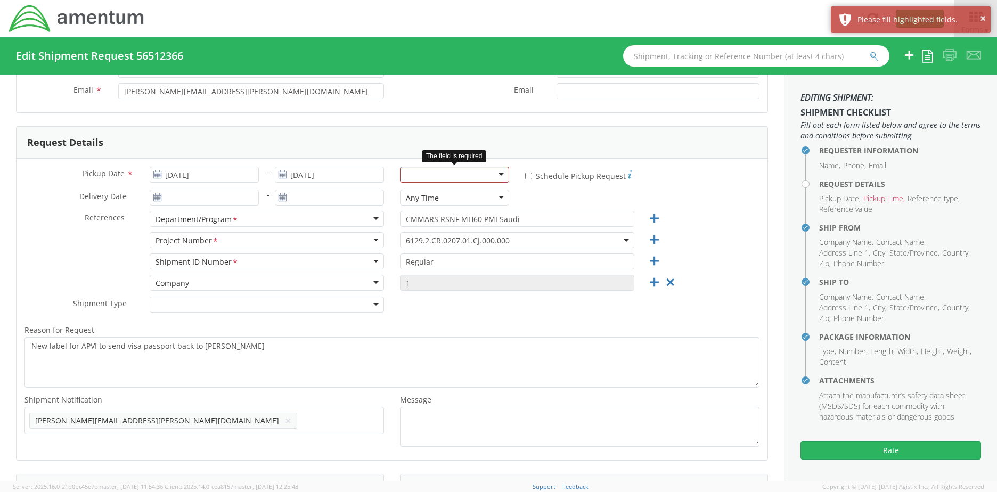
click at [442, 171] on div at bounding box center [454, 175] width 109 height 16
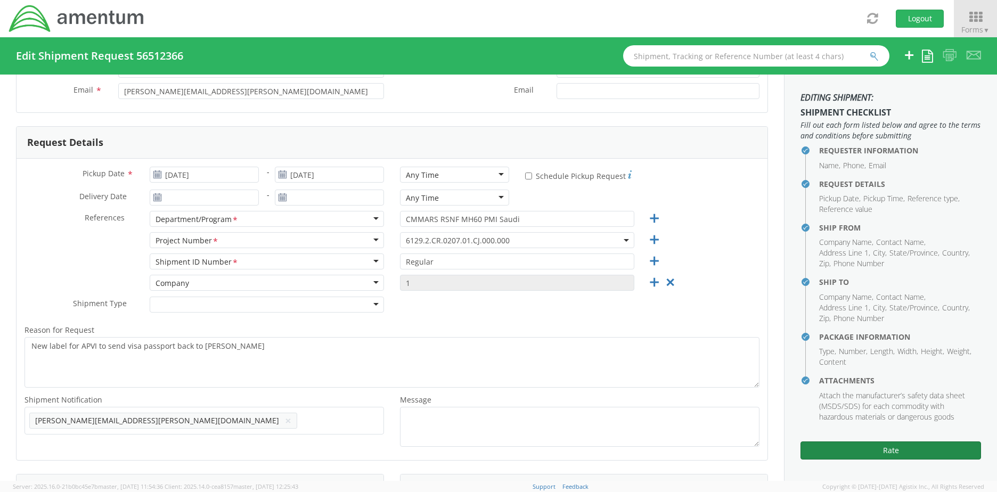
click at [897, 450] on button "Rate" at bounding box center [890, 450] width 180 height 18
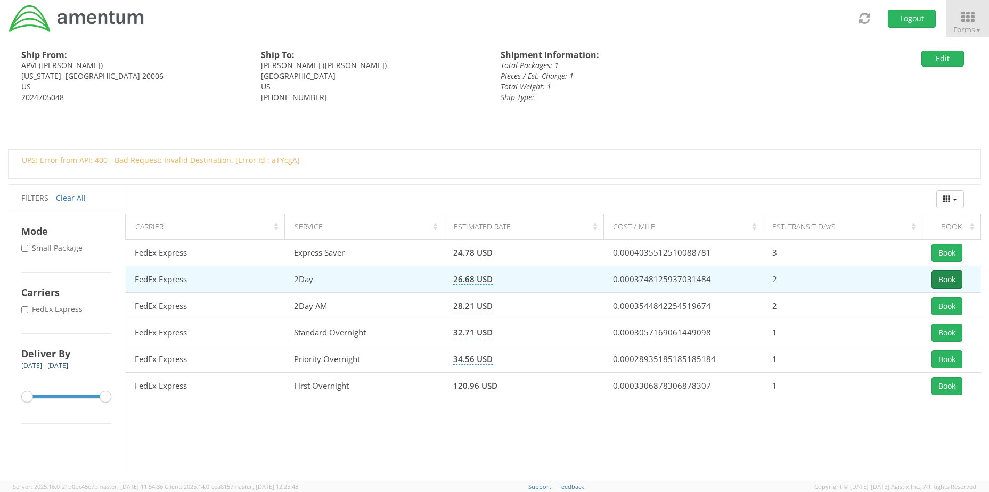
click at [945, 278] on button "Book" at bounding box center [946, 279] width 31 height 18
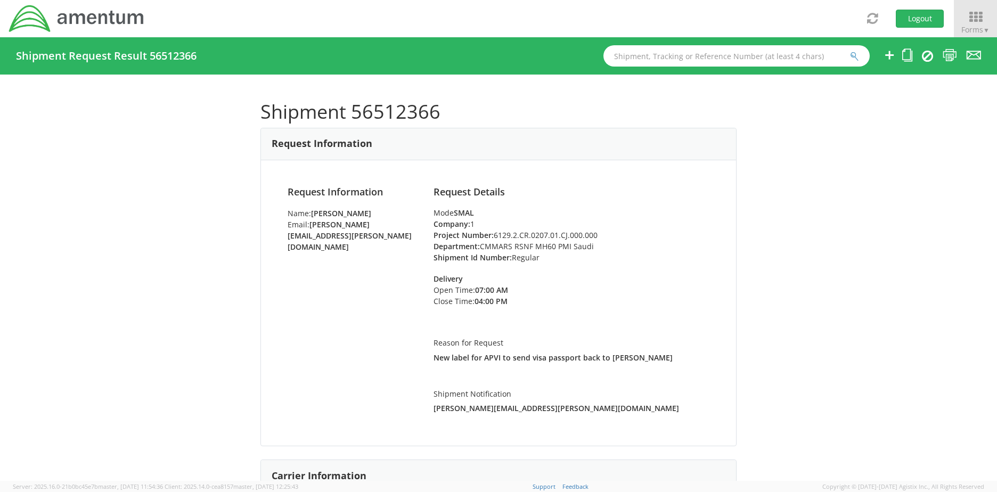
drag, startPoint x: 950, startPoint y: 141, endPoint x: 934, endPoint y: 95, distance: 48.5
click at [947, 136] on div "Shipment 56512366 Request Information Request Information Name: [PERSON_NAME] E…" at bounding box center [498, 278] width 997 height 406
click at [974, 18] on icon at bounding box center [975, 17] width 50 height 15
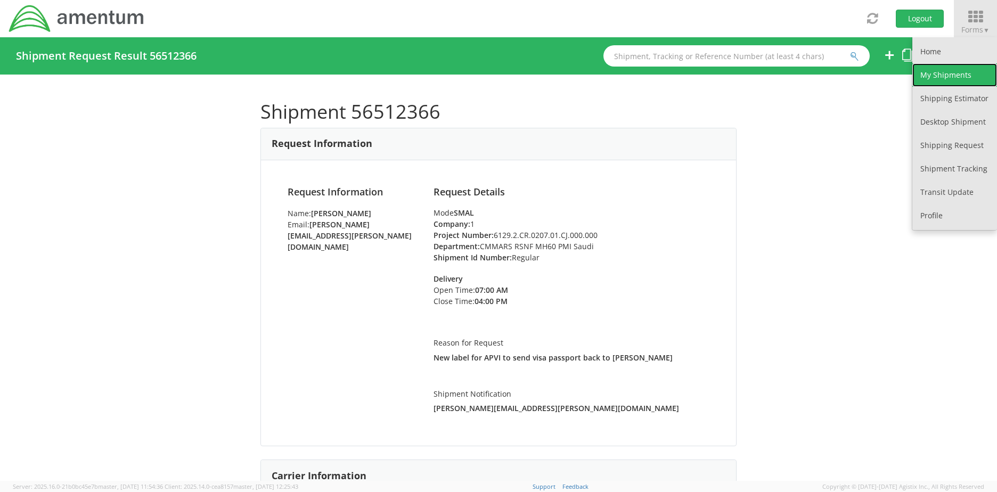
click at [940, 75] on link "My Shipments" at bounding box center [954, 74] width 85 height 23
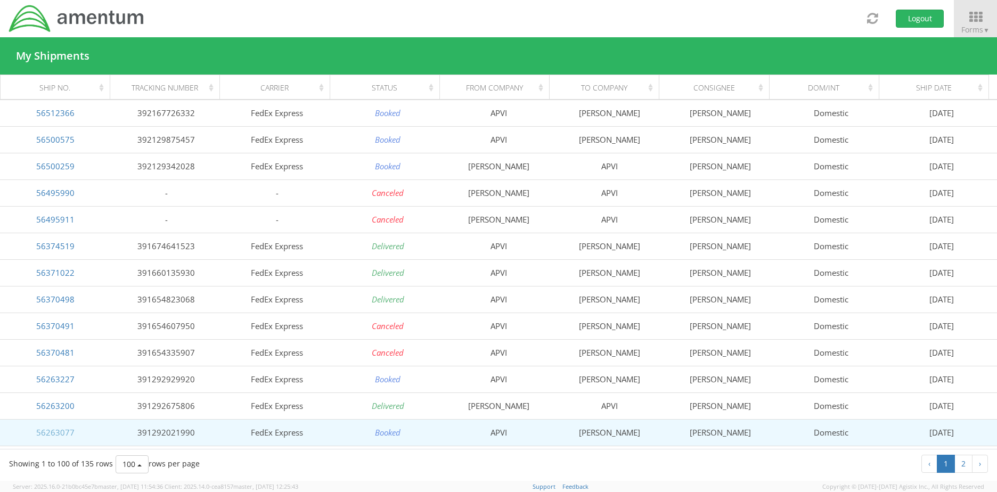
click at [56, 428] on link "56263077" at bounding box center [55, 432] width 38 height 11
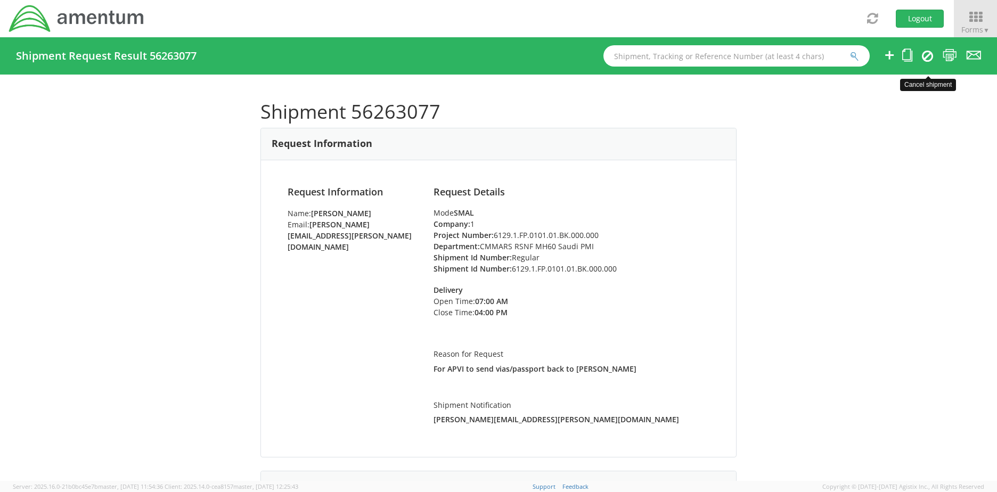
click at [931, 56] on icon at bounding box center [927, 56] width 11 height 13
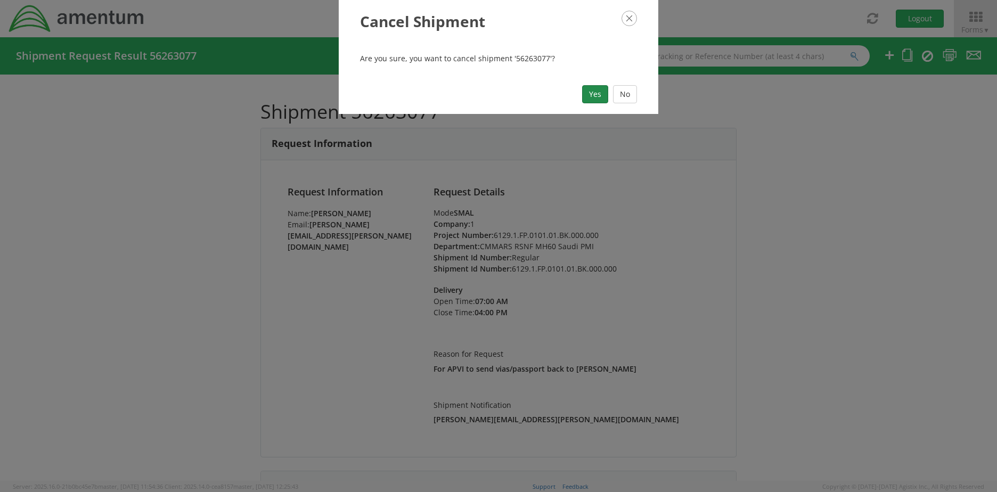
click at [586, 93] on button "Yes" at bounding box center [595, 94] width 26 height 18
